Goal: Task Accomplishment & Management: Use online tool/utility

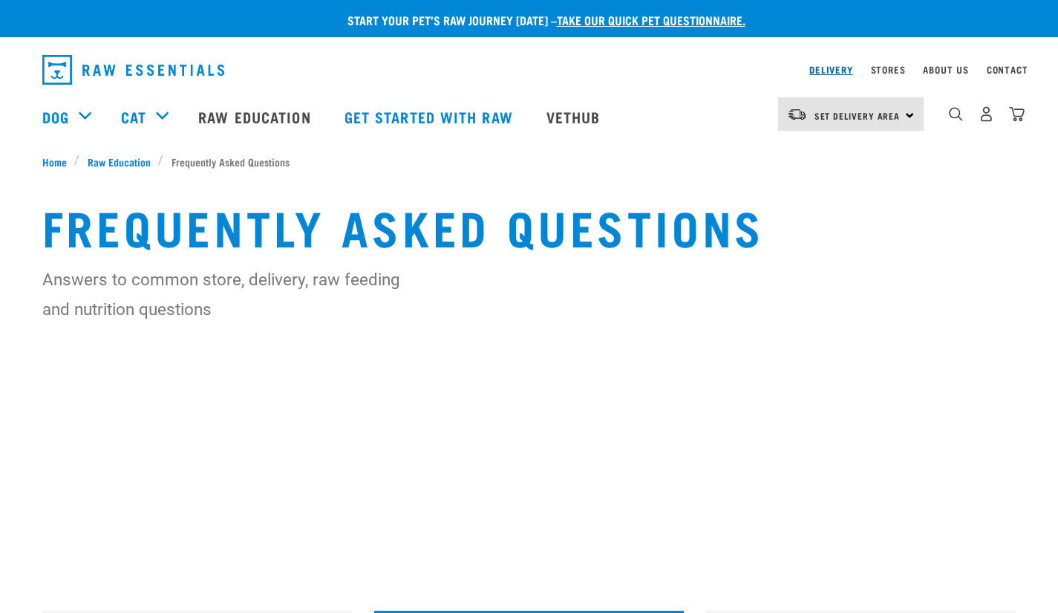
click at [815, 69] on link "Delivery" at bounding box center [831, 69] width 43 height 5
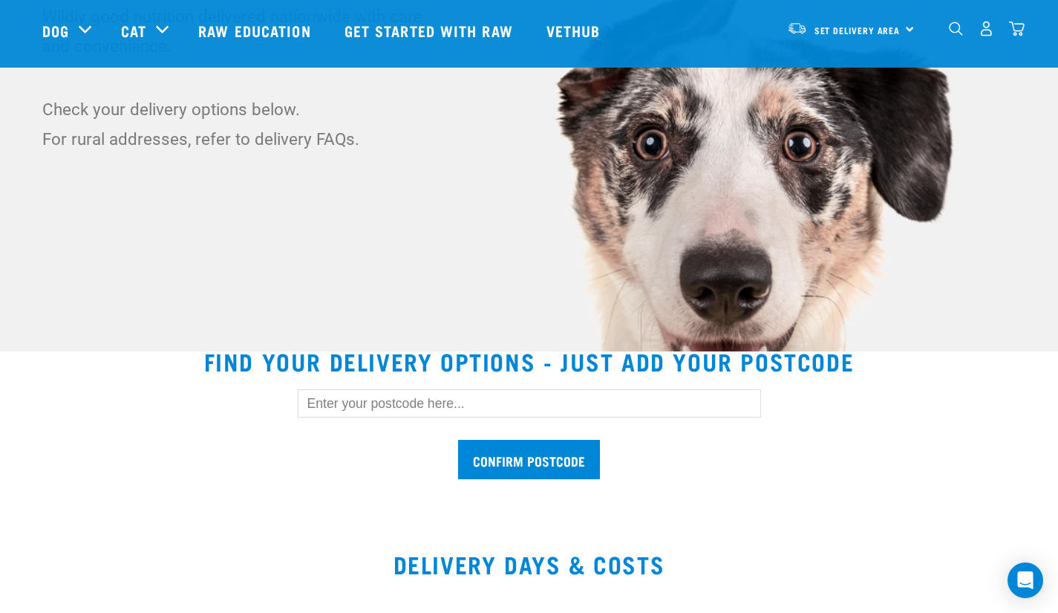
scroll to position [194, 0]
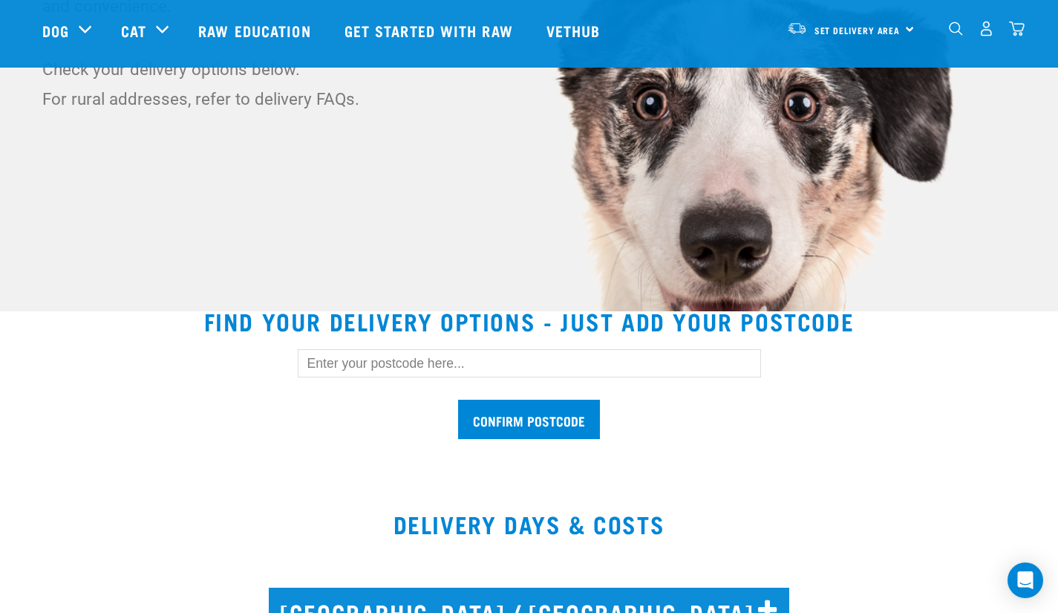
click at [549, 369] on input "text" at bounding box center [529, 363] width 463 height 28
type input "1050"
click at [498, 431] on input "Confirm postcode" at bounding box center [529, 419] width 142 height 39
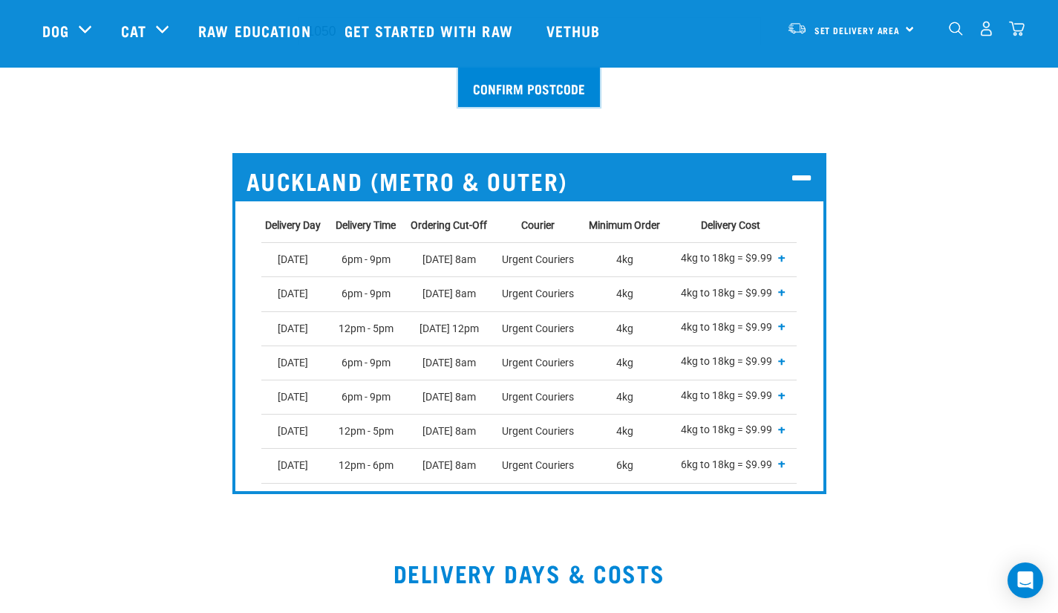
scroll to position [527, 0]
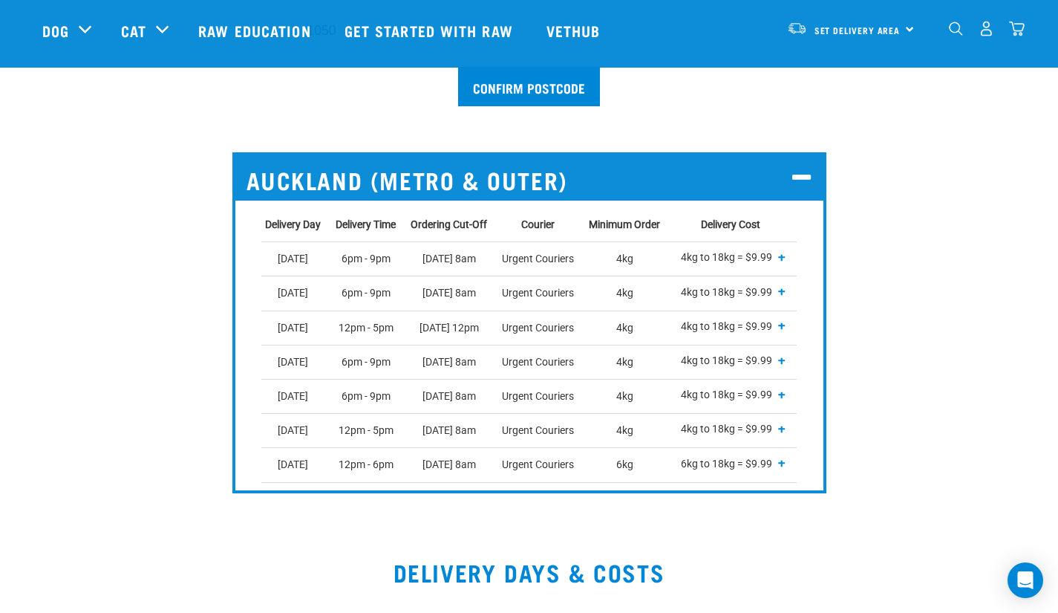
click at [783, 257] on span "+" at bounding box center [781, 257] width 7 height 15
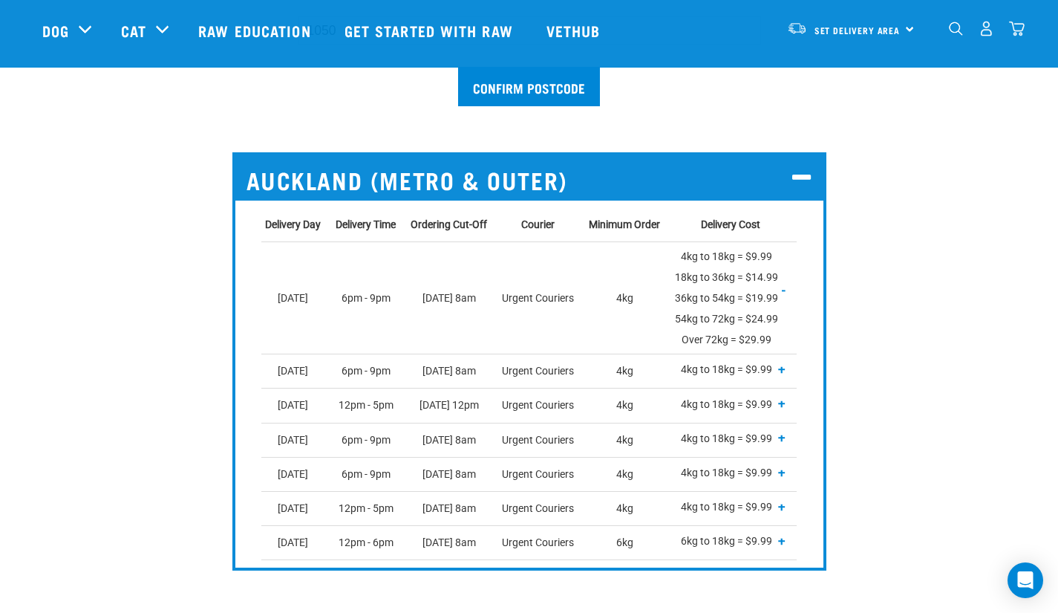
click at [786, 287] on span "-" at bounding box center [784, 289] width 4 height 15
